Goal: Use online tool/utility: Utilize a website feature to perform a specific function

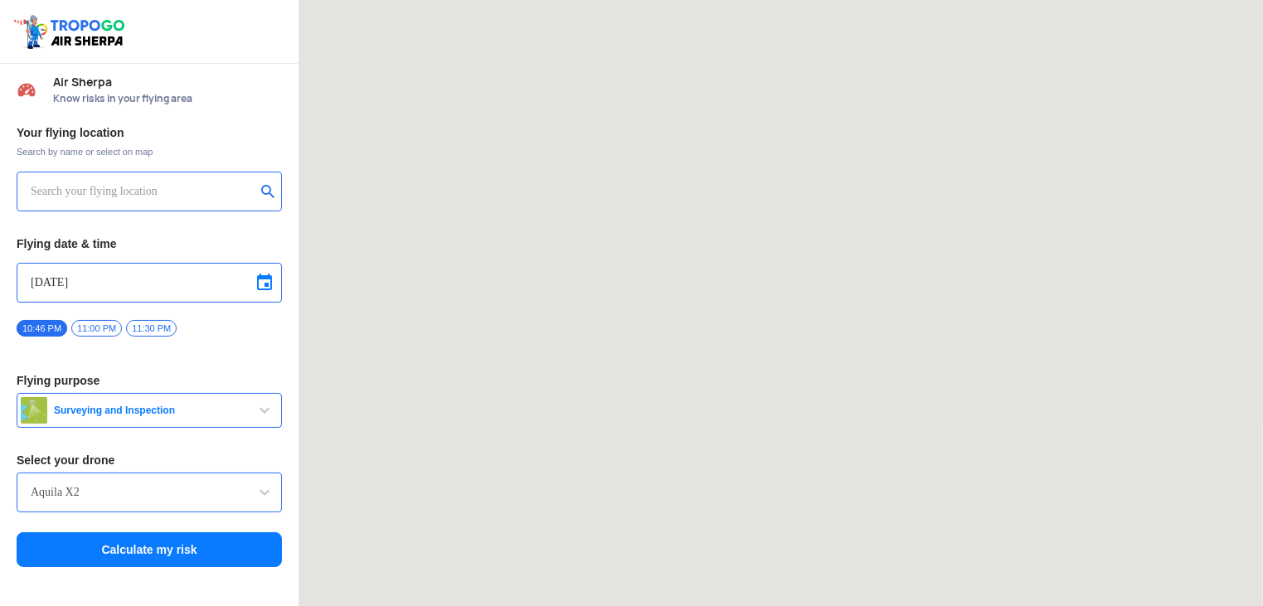
type input "[STREET_ADDRESS]"
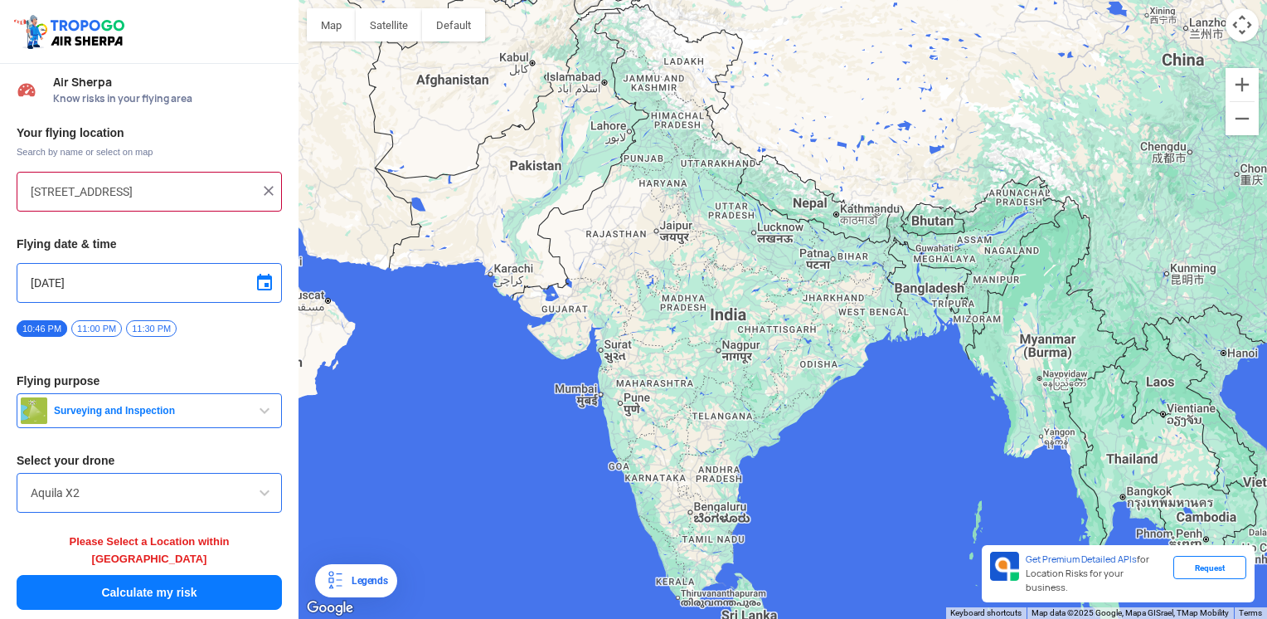
click at [263, 187] on img at bounding box center [268, 190] width 17 height 17
click at [175, 191] on input "text" at bounding box center [143, 192] width 225 height 20
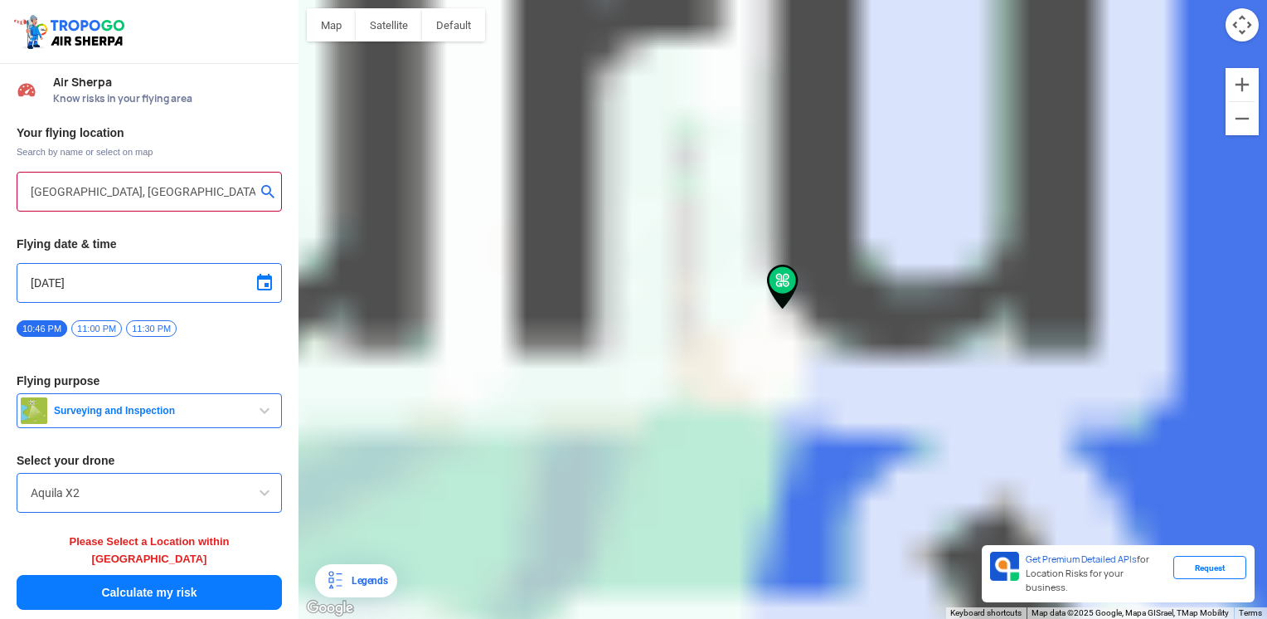
type input "Periamet, [GEOGRAPHIC_DATA], [GEOGRAPHIC_DATA], [GEOGRAPHIC_DATA], [GEOGRAPHIC_…"
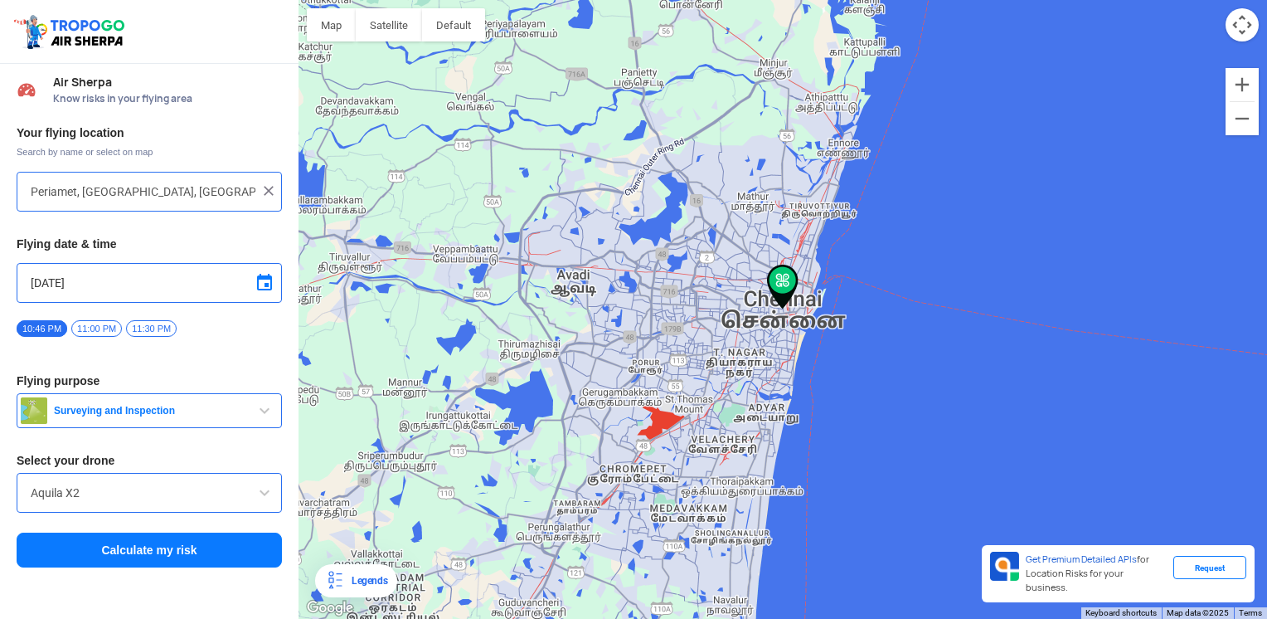
click at [269, 412] on span "button" at bounding box center [265, 411] width 20 height 20
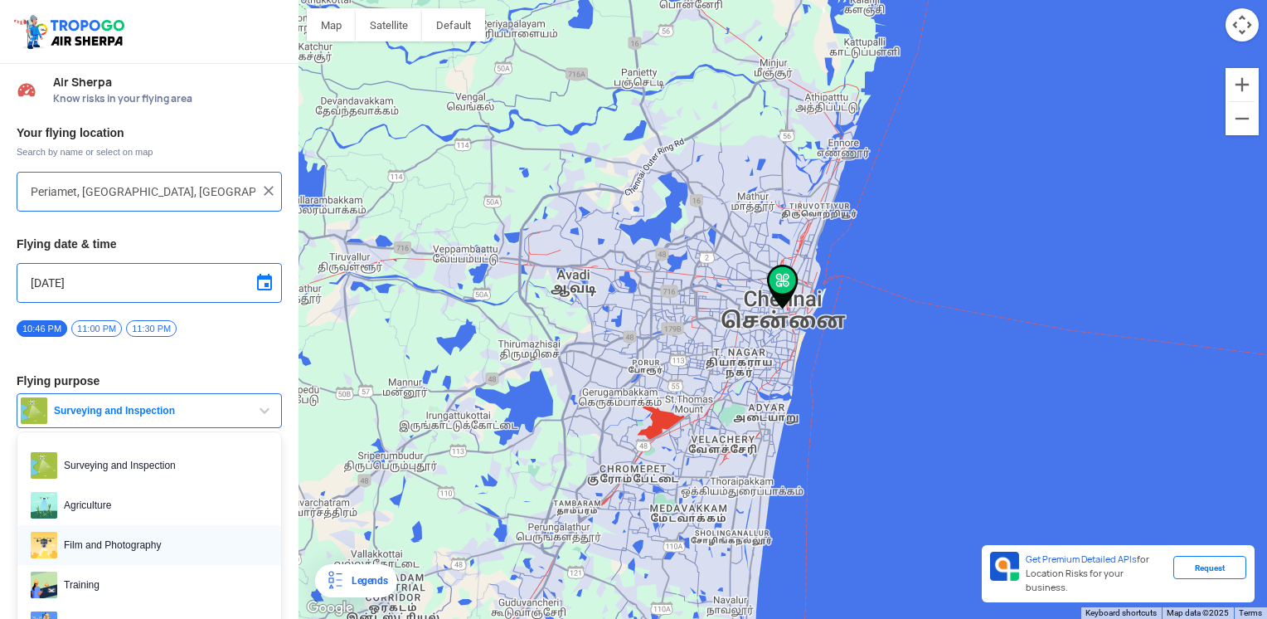
click at [176, 542] on span "Film and Photography" at bounding box center [162, 545] width 211 height 27
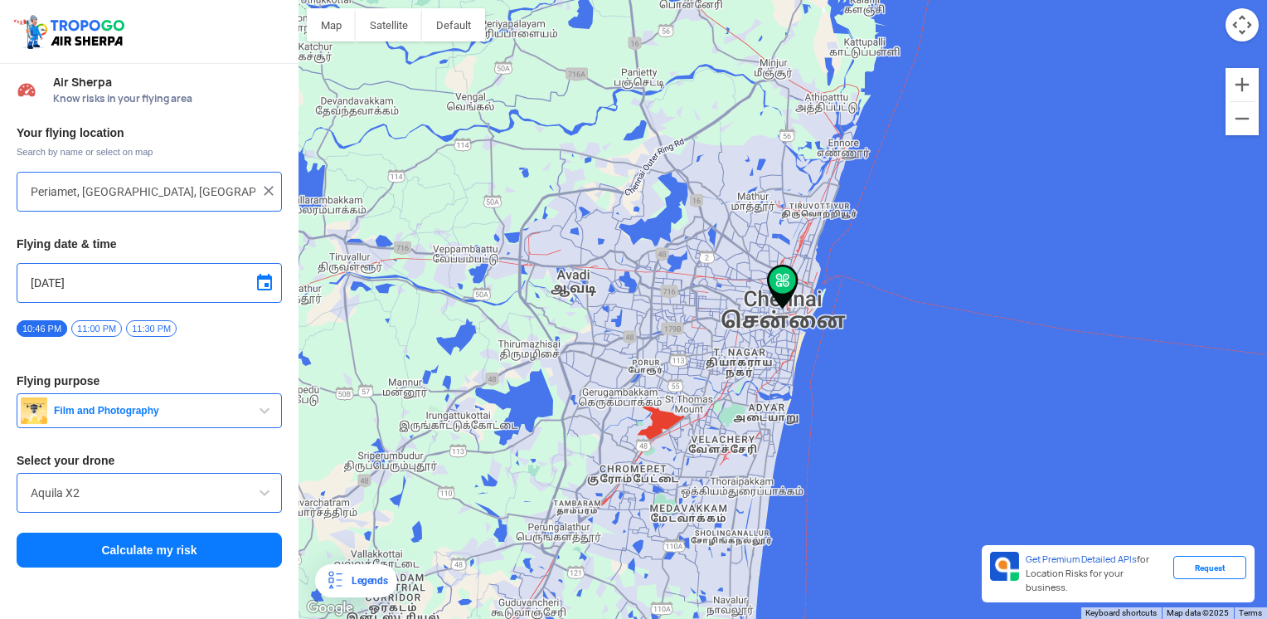
click at [264, 495] on span at bounding box center [265, 493] width 20 height 20
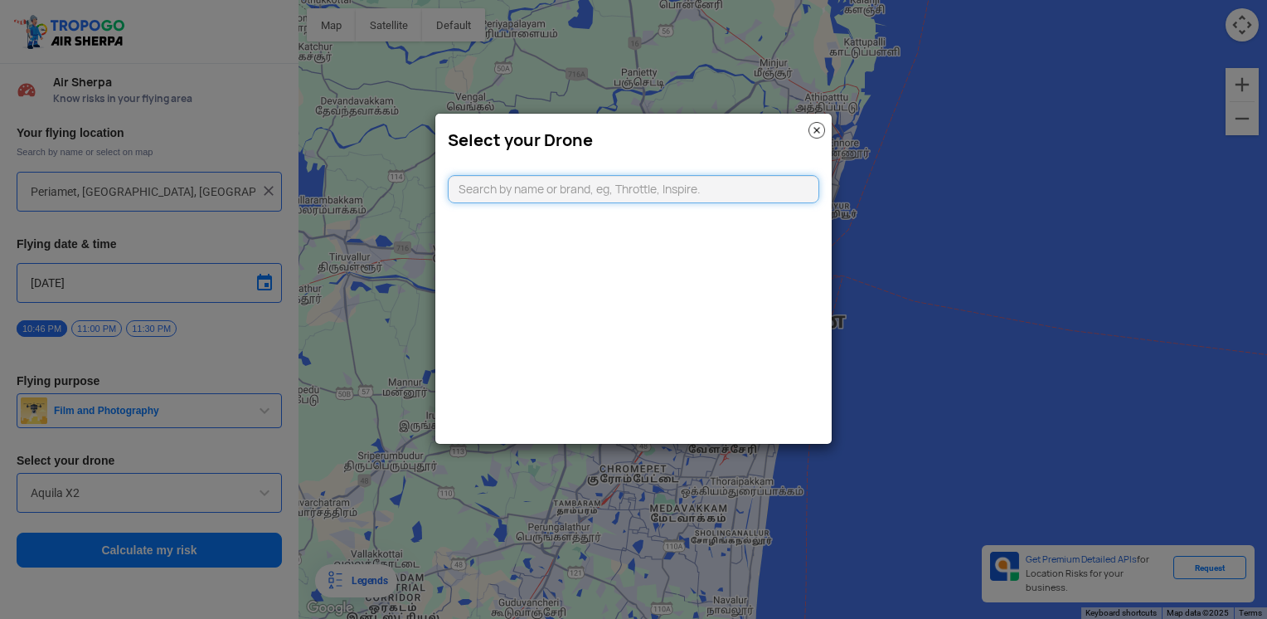
click at [660, 184] on input "text" at bounding box center [633, 189] width 371 height 28
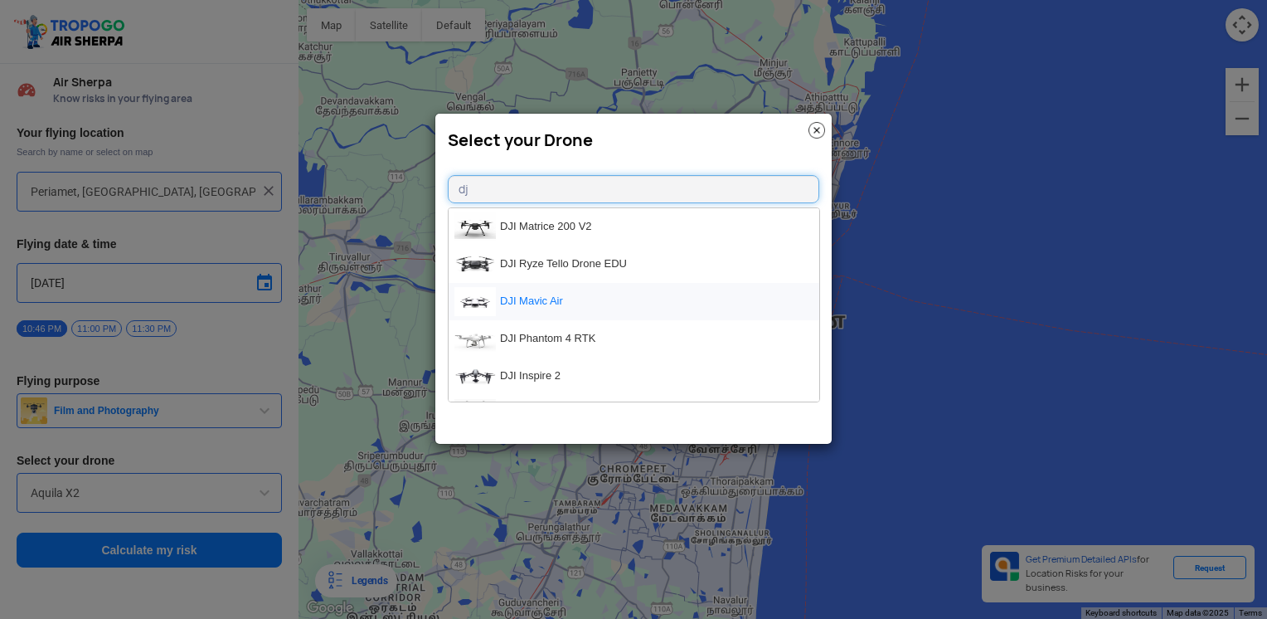
type input "dj"
click at [630, 310] on li "DJI Mavic Air" at bounding box center [634, 301] width 371 height 37
type input "DJI Mavic Air"
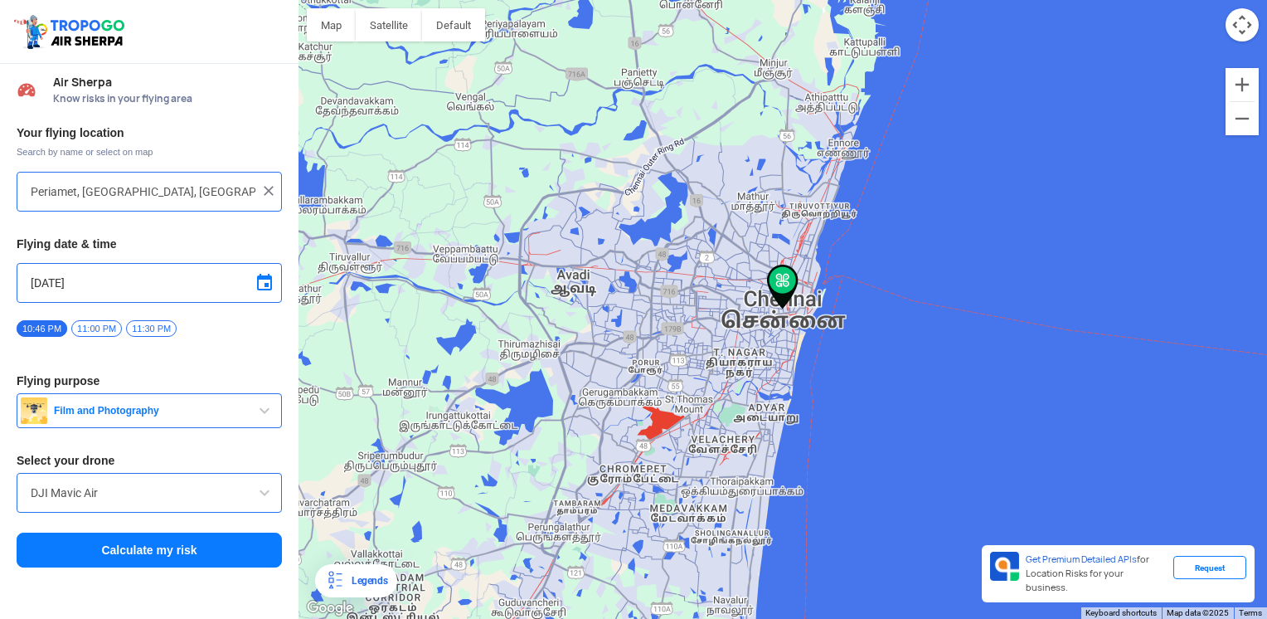
click at [189, 549] on button "Calculate my risk" at bounding box center [149, 549] width 265 height 35
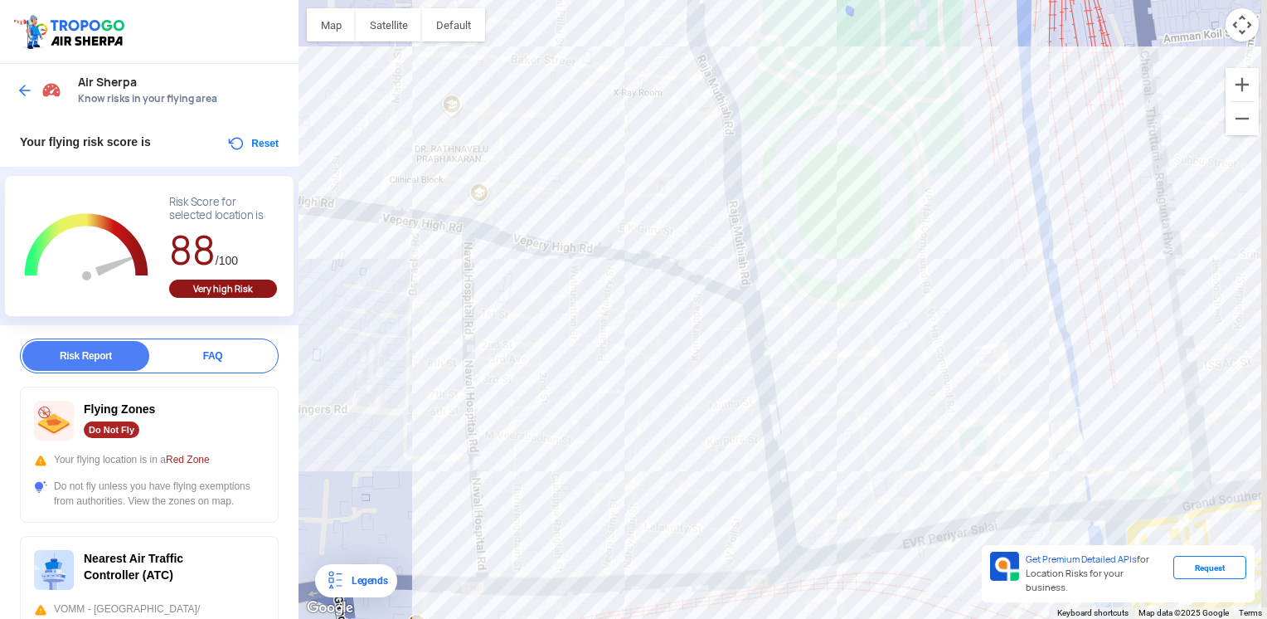
drag, startPoint x: 849, startPoint y: 347, endPoint x: 819, endPoint y: 115, distance: 233.3
click at [819, 115] on div at bounding box center [783, 309] width 969 height 619
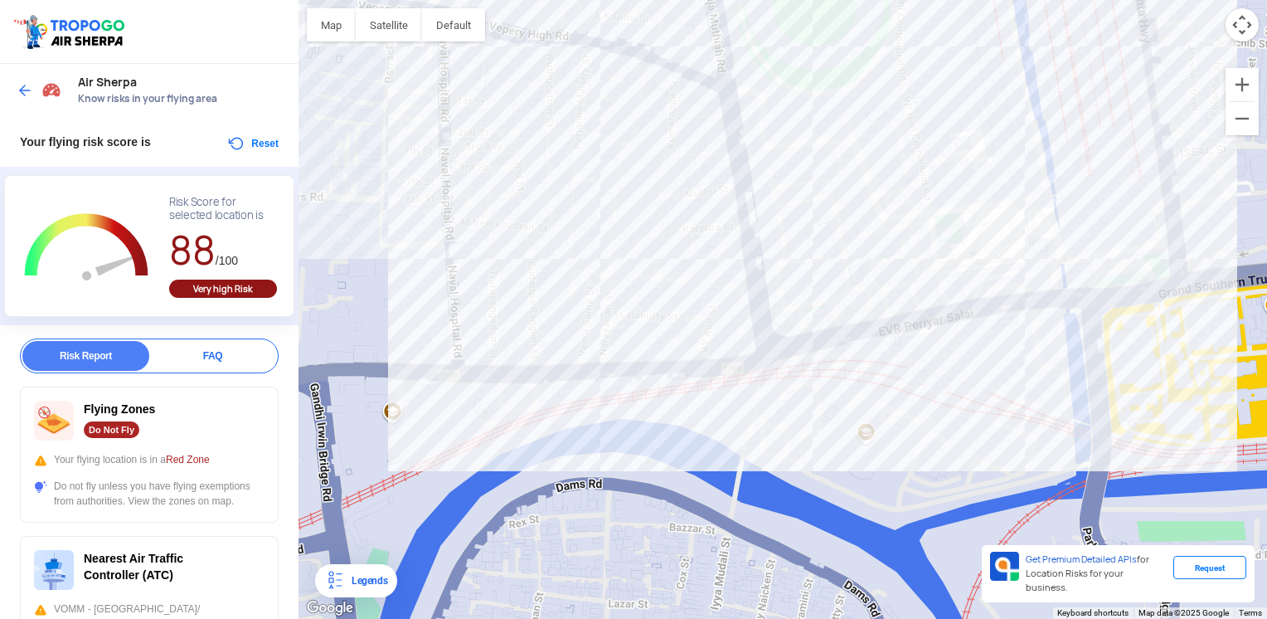
click at [707, 430] on div at bounding box center [783, 309] width 969 height 619
click at [1055, 382] on div at bounding box center [783, 309] width 969 height 619
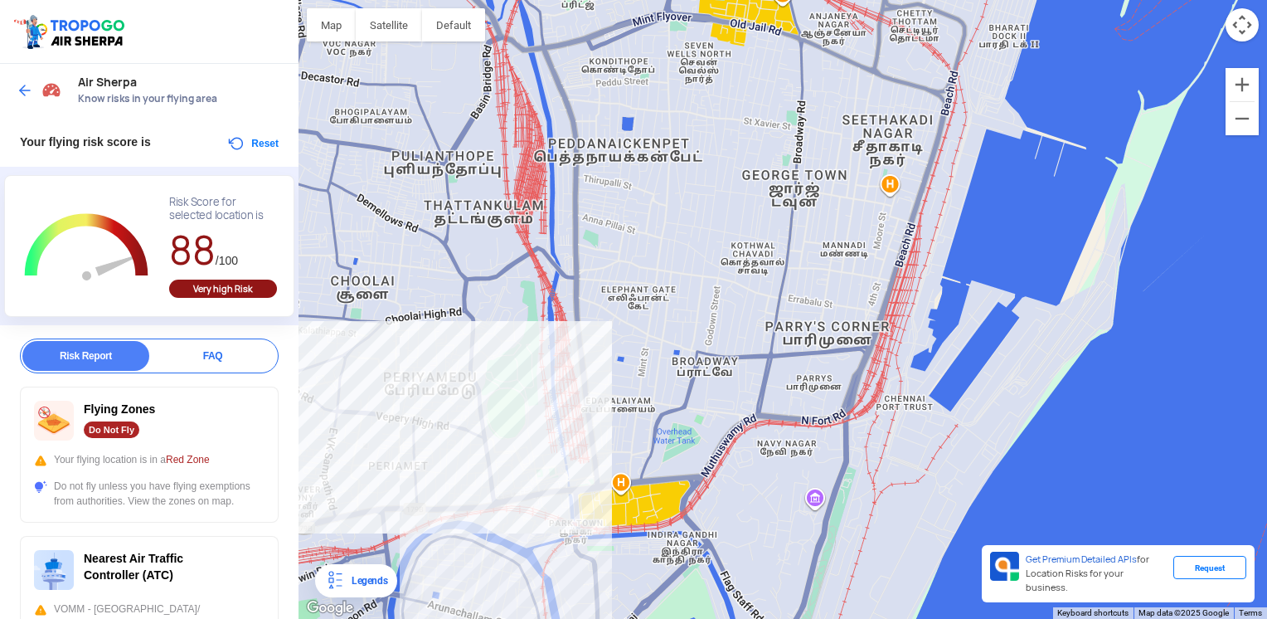
drag, startPoint x: 1229, startPoint y: 264, endPoint x: 676, endPoint y: 415, distance: 573.5
click at [676, 416] on div at bounding box center [783, 309] width 969 height 619
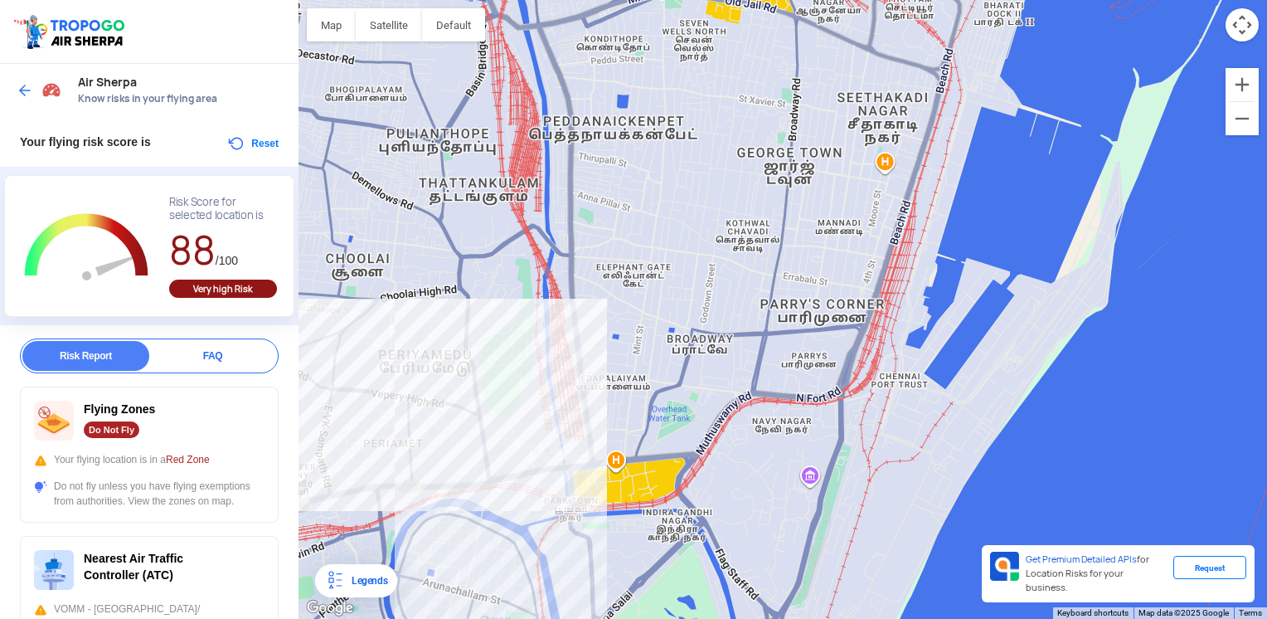
click at [896, 300] on div at bounding box center [783, 309] width 969 height 619
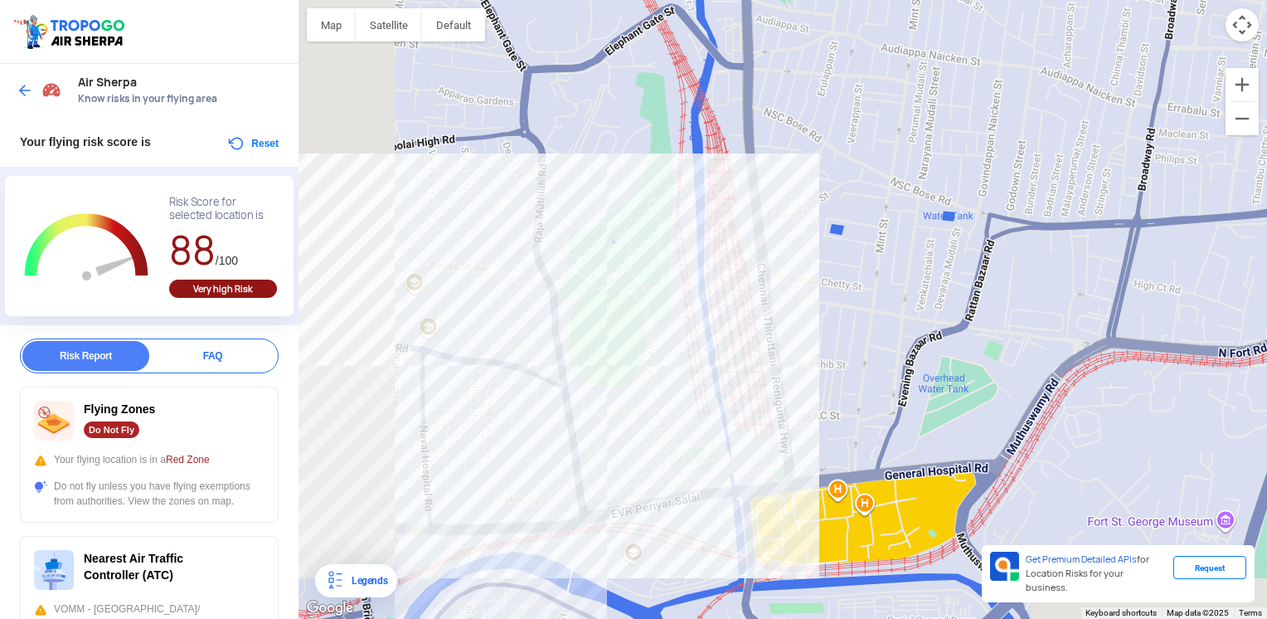
drag, startPoint x: 510, startPoint y: 385, endPoint x: 739, endPoint y: 264, distance: 258.9
click at [692, 289] on div at bounding box center [783, 309] width 969 height 619
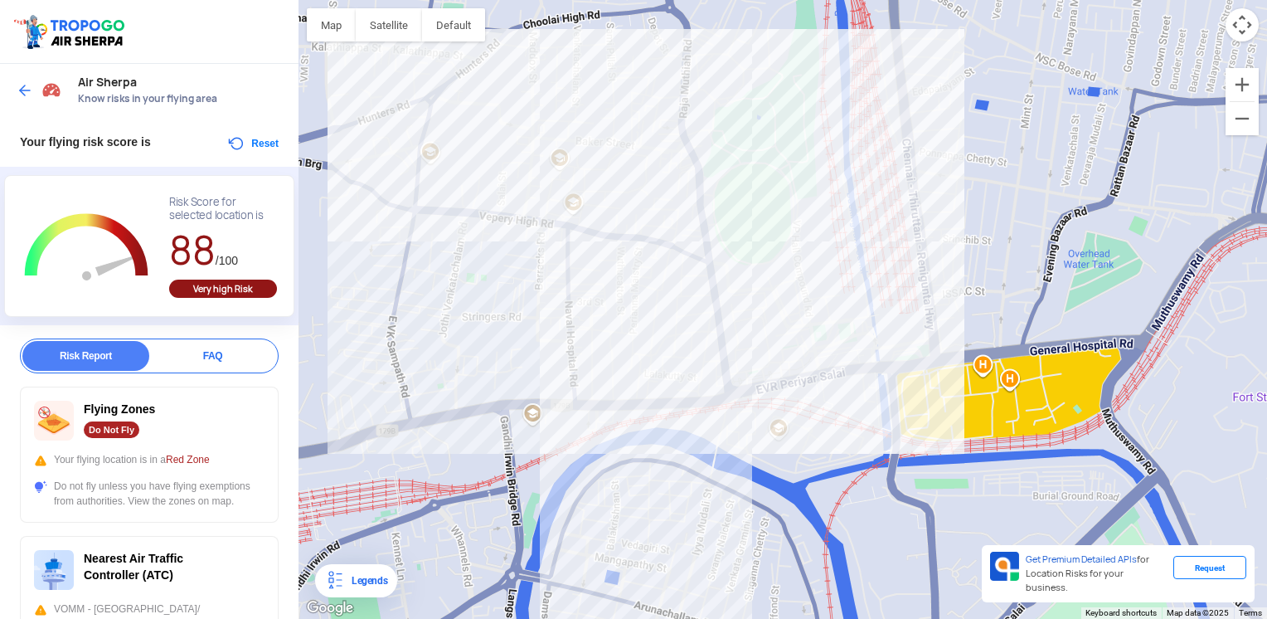
drag, startPoint x: 717, startPoint y: 389, endPoint x: 731, endPoint y: 277, distance: 112.7
click at [730, 315] on div at bounding box center [783, 309] width 969 height 619
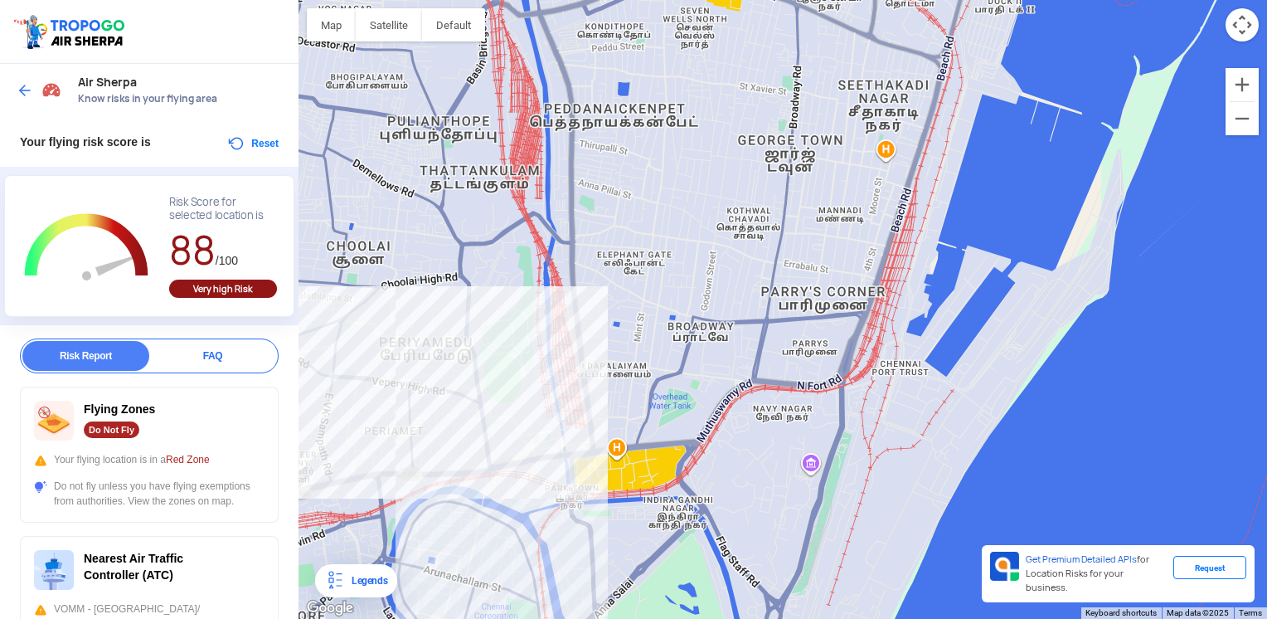
click at [504, 468] on div at bounding box center [783, 309] width 969 height 619
click at [27, 85] on img at bounding box center [25, 90] width 17 height 17
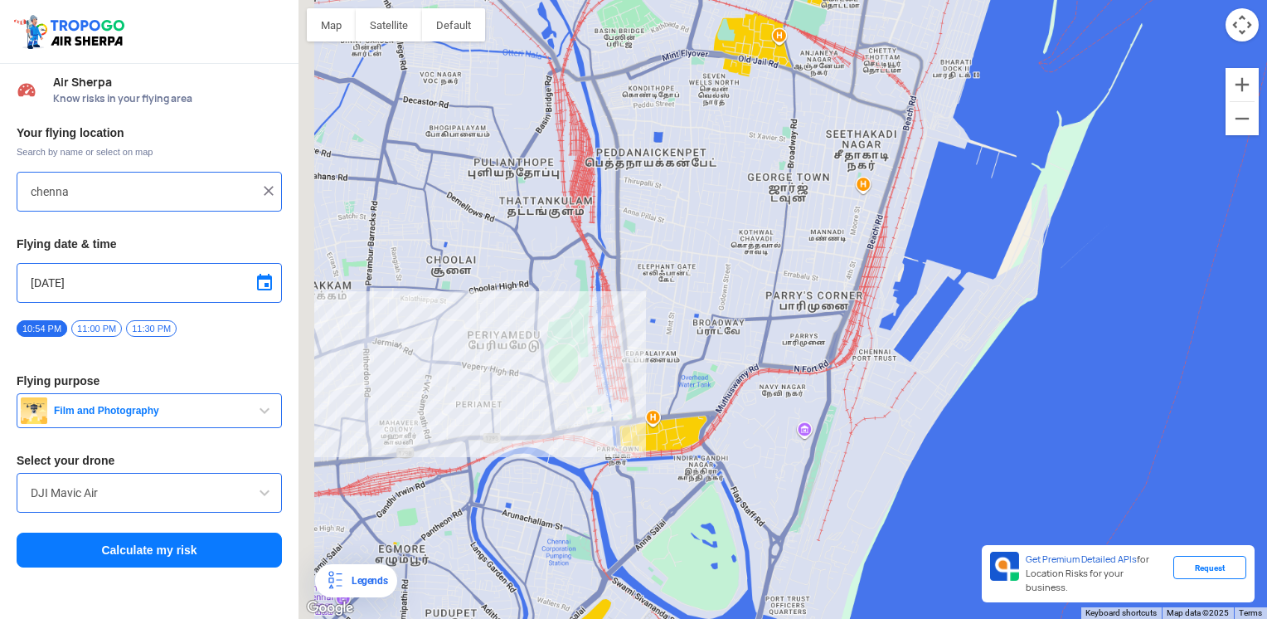
type input "Periamet, [GEOGRAPHIC_DATA], [GEOGRAPHIC_DATA], [GEOGRAPHIC_DATA], [GEOGRAPHIC_…"
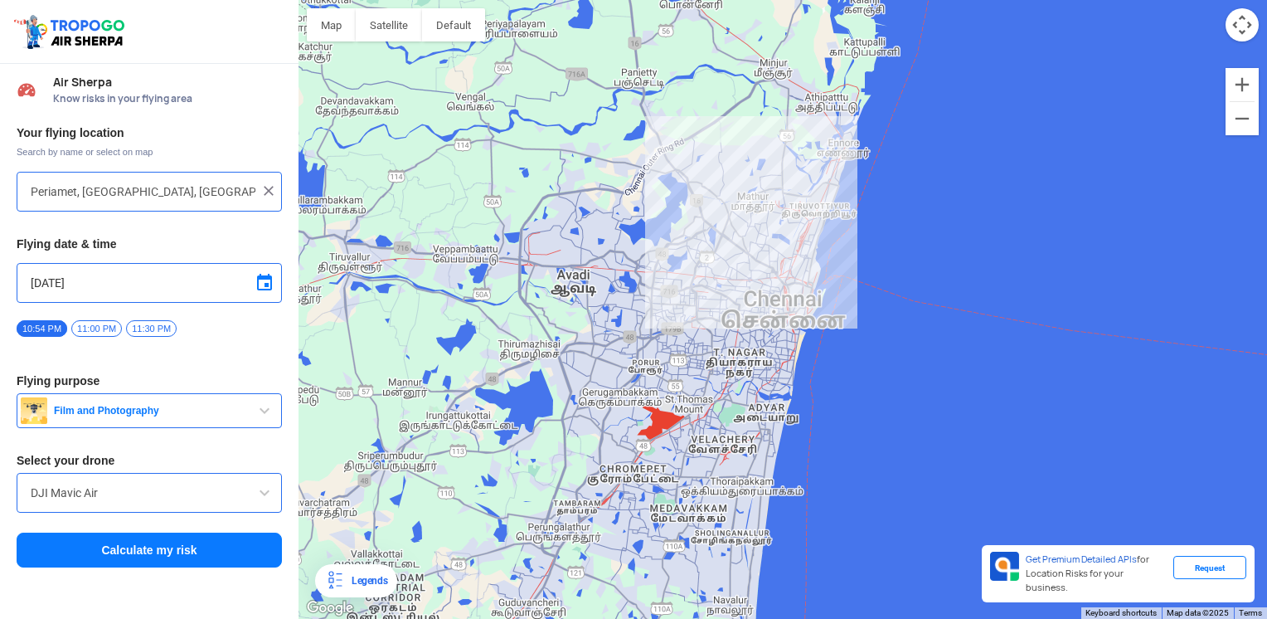
click at [270, 189] on img at bounding box center [268, 190] width 17 height 17
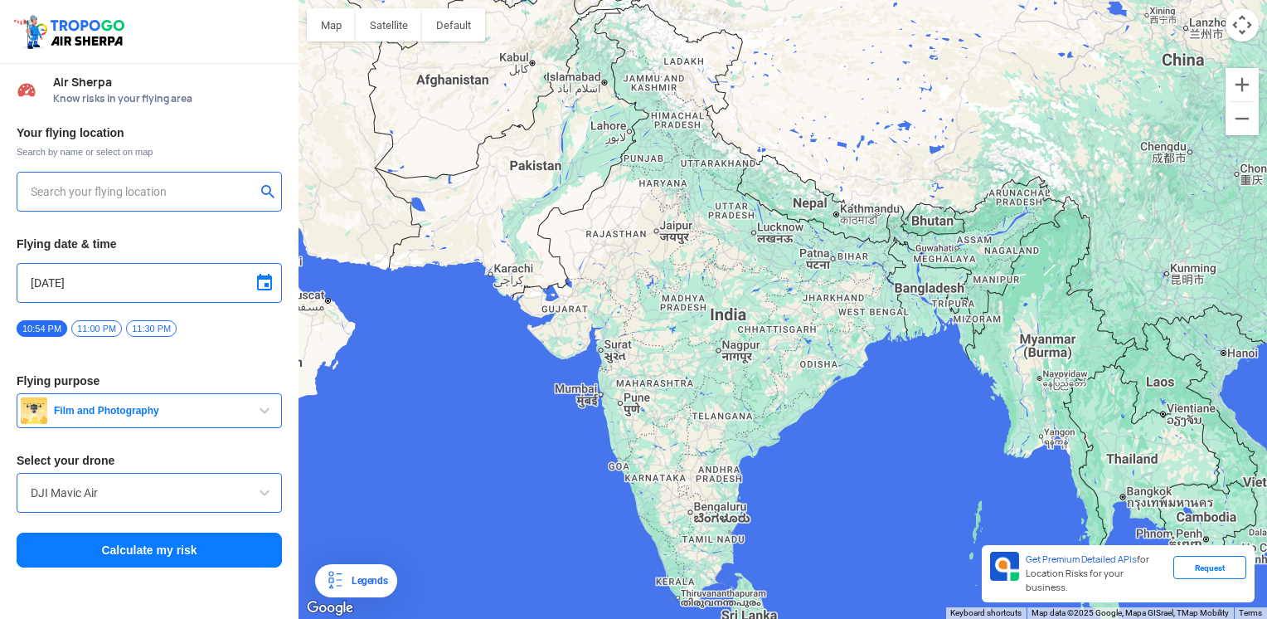
click at [220, 192] on input "text" at bounding box center [143, 192] width 225 height 20
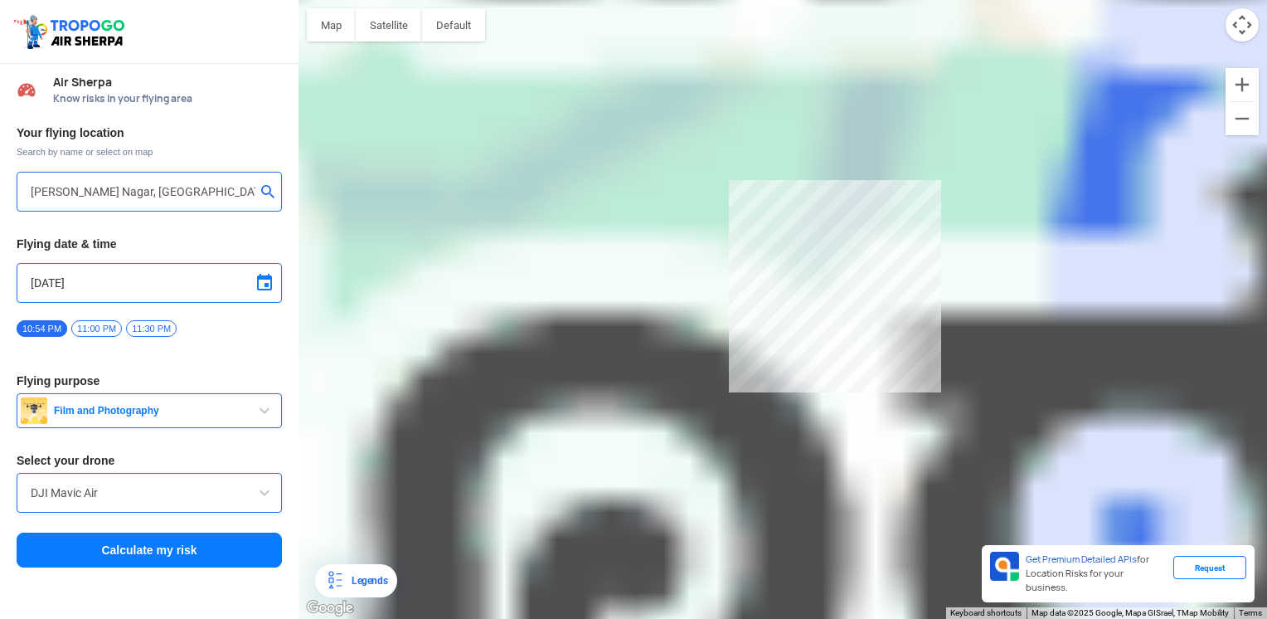
type input "[PERSON_NAME][GEOGRAPHIC_DATA] 603209, [GEOGRAPHIC_DATA]"
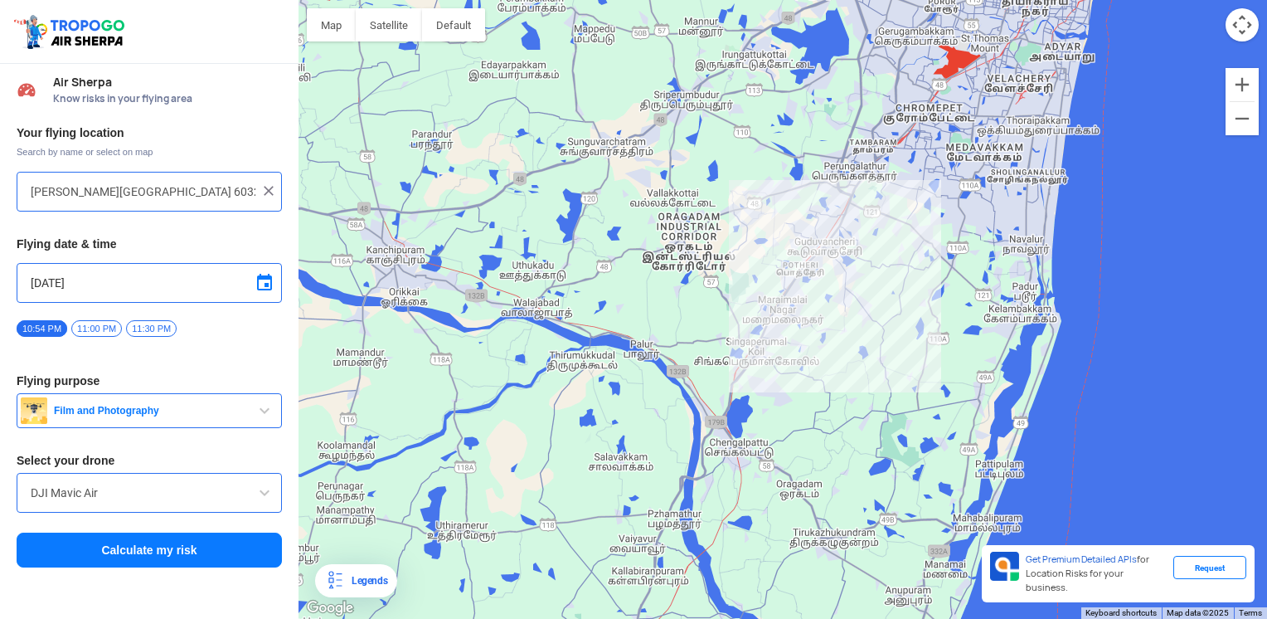
click at [232, 414] on span "Film and Photography" at bounding box center [150, 410] width 207 height 13
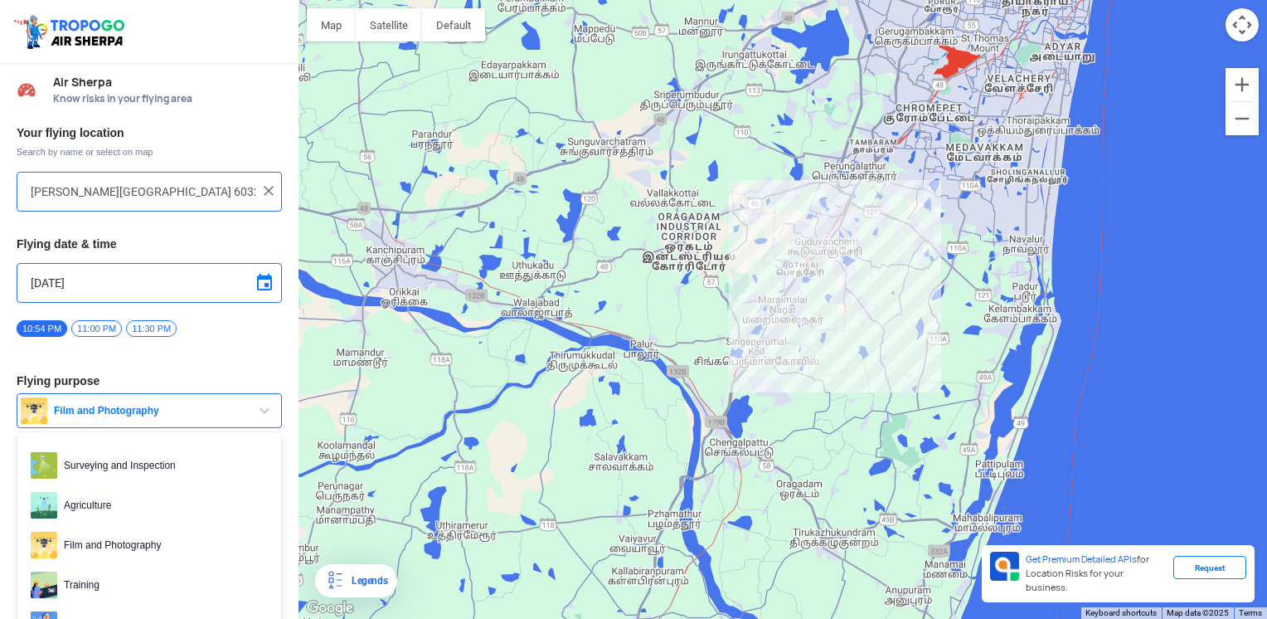
click at [232, 414] on span "Film and Photography" at bounding box center [150, 410] width 207 height 13
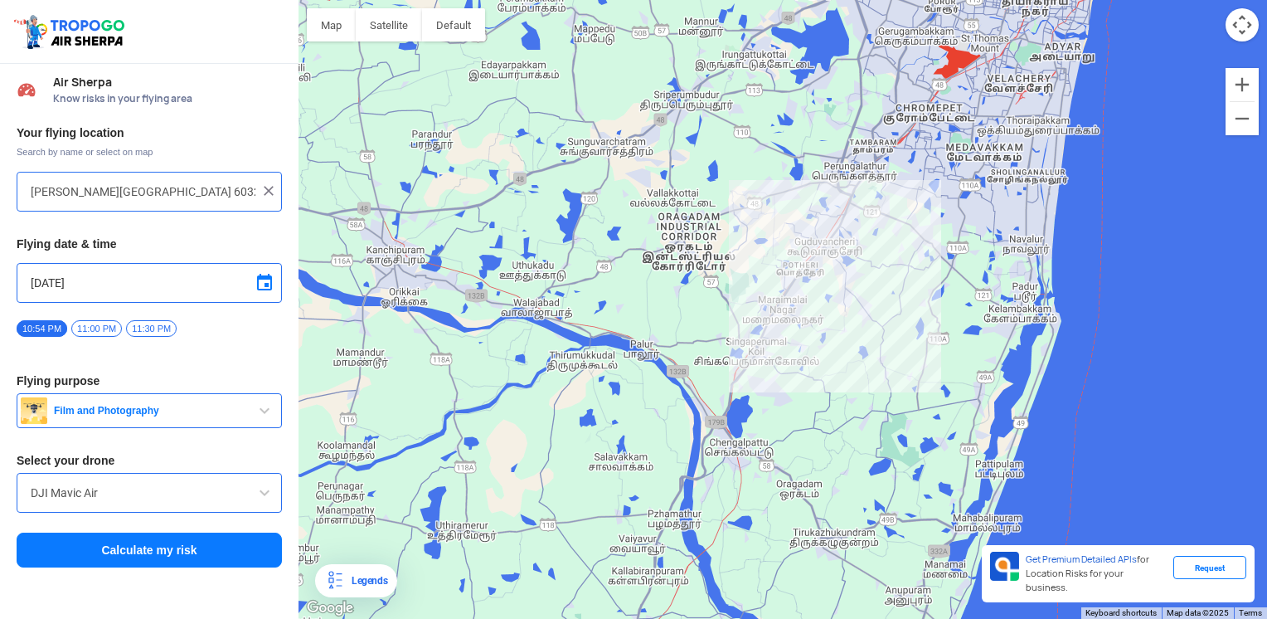
click at [211, 547] on button "Calculate my risk" at bounding box center [149, 549] width 265 height 35
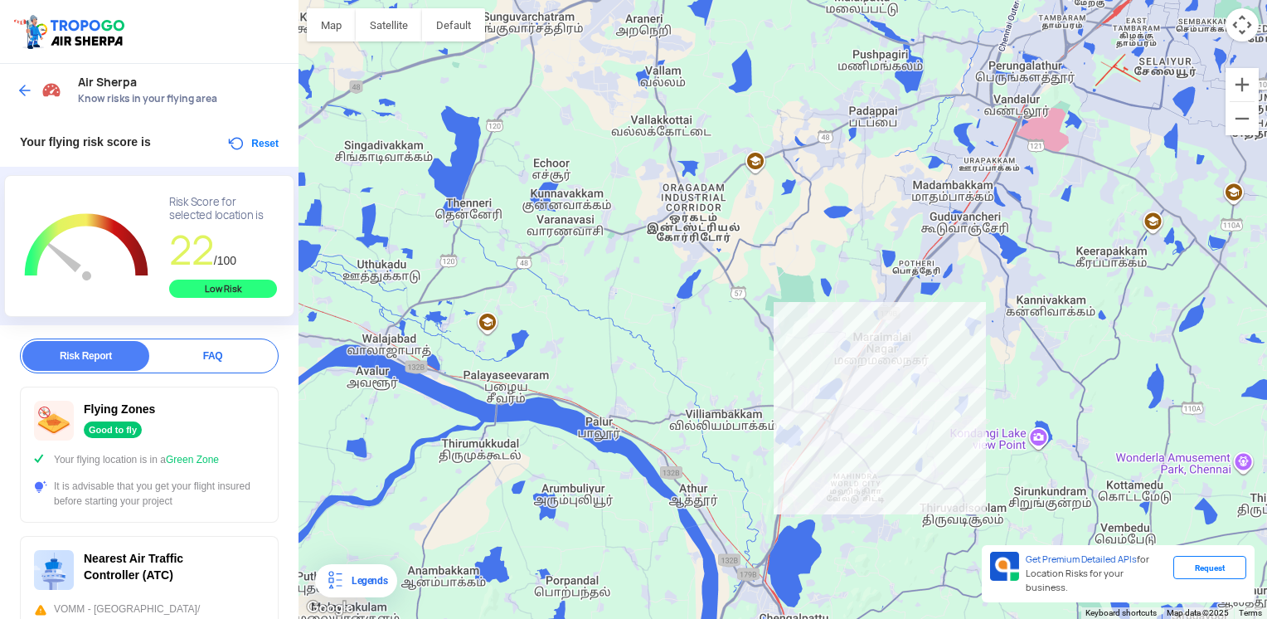
click at [1051, 140] on div at bounding box center [783, 309] width 969 height 619
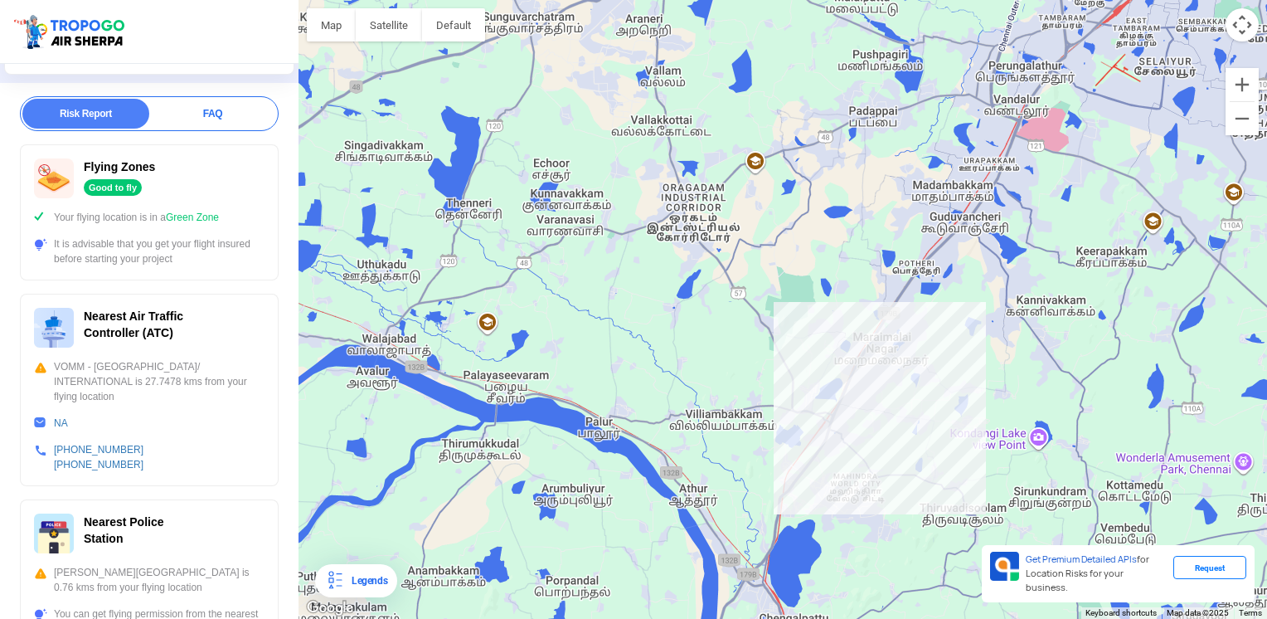
scroll to position [249, 0]
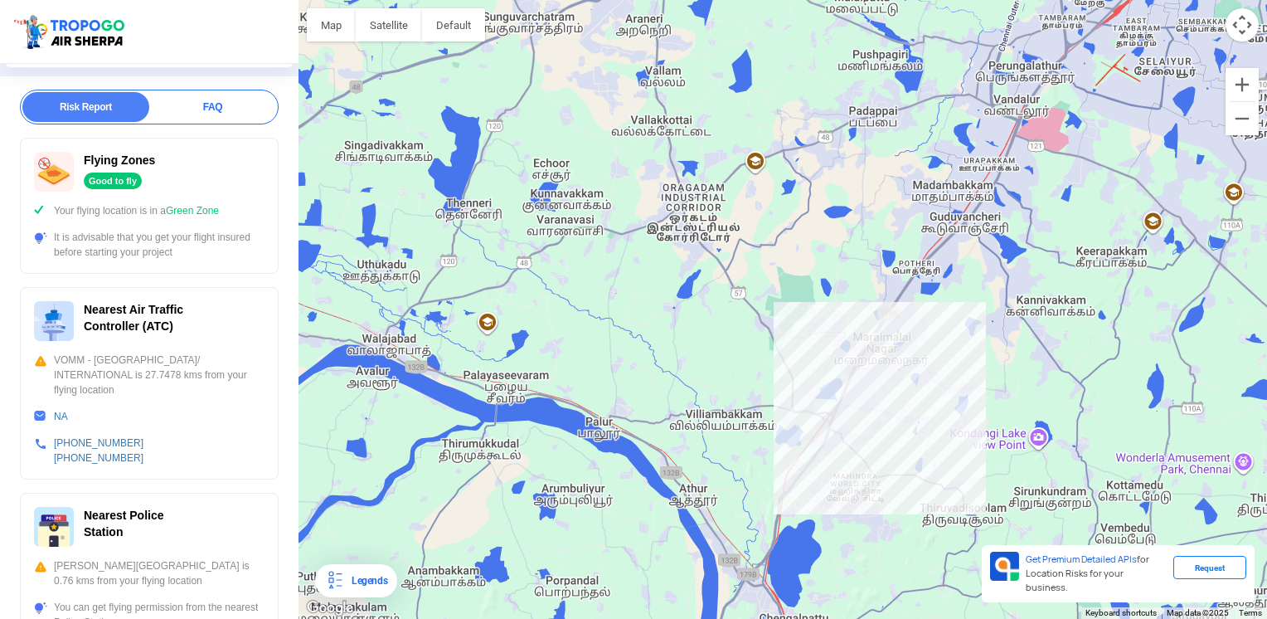
click at [38, 361] on div "VOMM - [GEOGRAPHIC_DATA]/ INTERNATIONAL is 27.7478 kms from your flying location" at bounding box center [149, 374] width 231 height 45
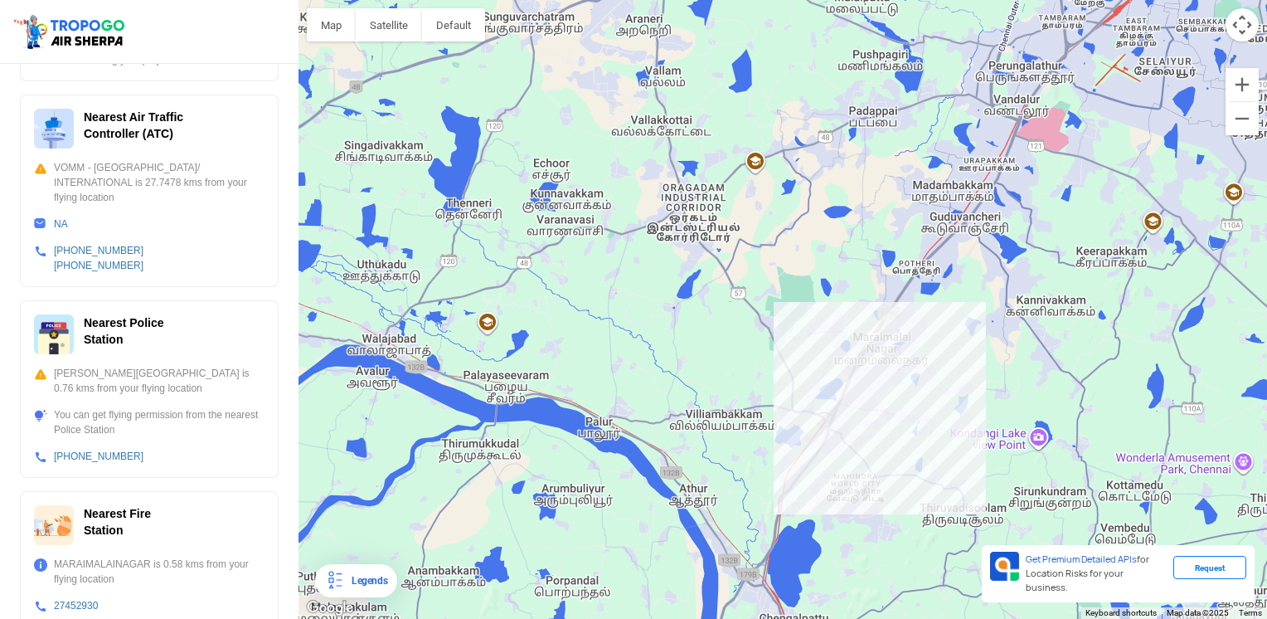
scroll to position [415, 0]
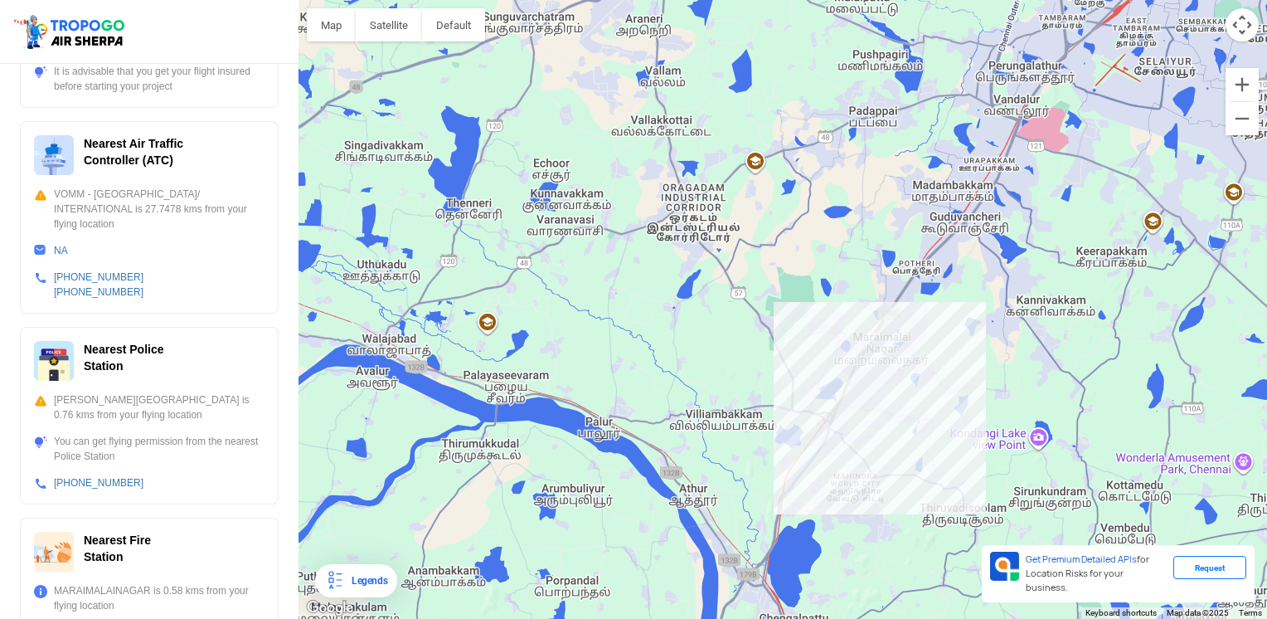
click at [97, 342] on span "Nearest Police Station" at bounding box center [124, 357] width 80 height 30
click at [40, 434] on div "You can get flying permission from the nearest Police Station" at bounding box center [149, 449] width 231 height 30
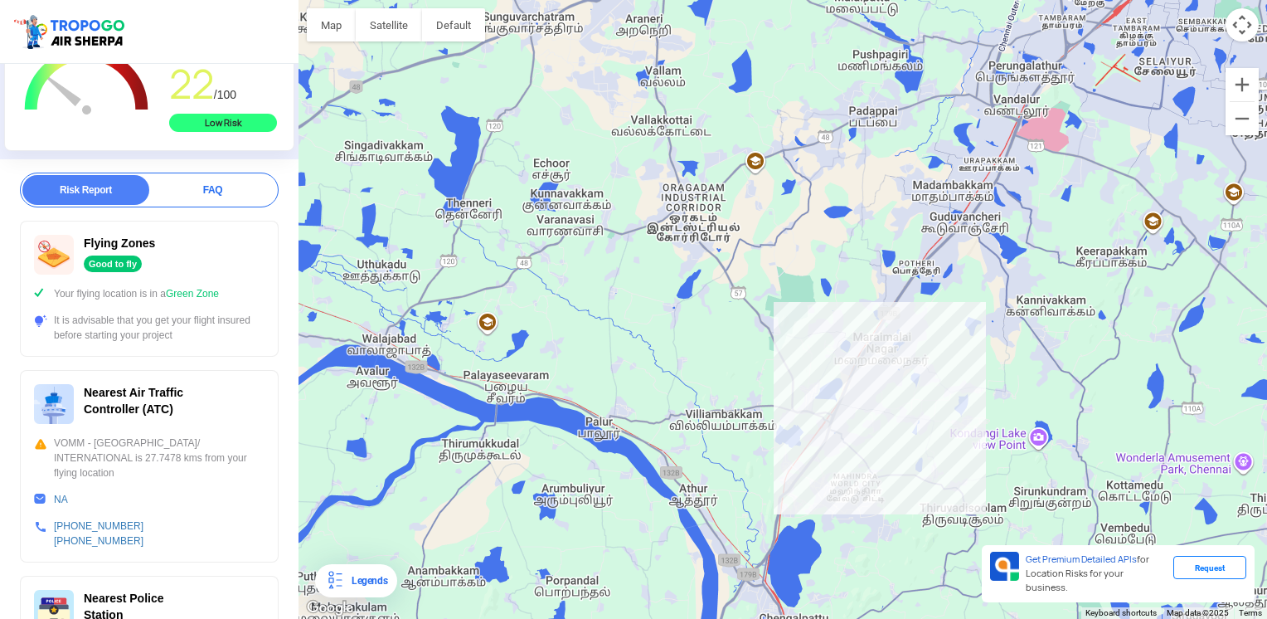
scroll to position [0, 0]
